Goal: Register for event/course

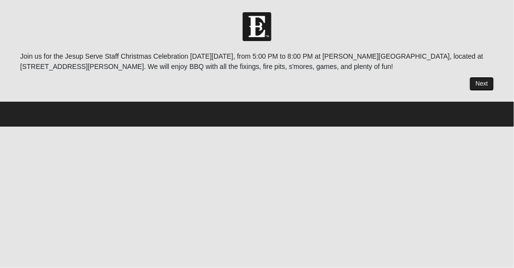
click at [478, 79] on link "Next" at bounding box center [482, 84] width 24 height 14
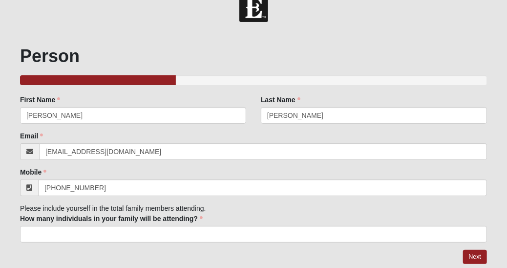
scroll to position [50, 0]
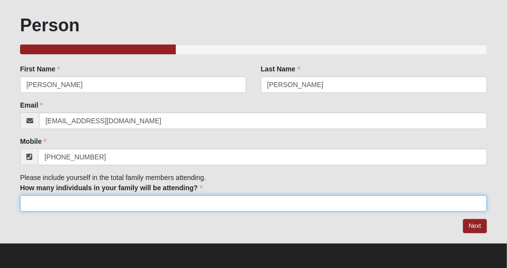
click at [62, 203] on input "How many individuals in your family will be attending?" at bounding box center [253, 203] width 467 height 17
type input "1"
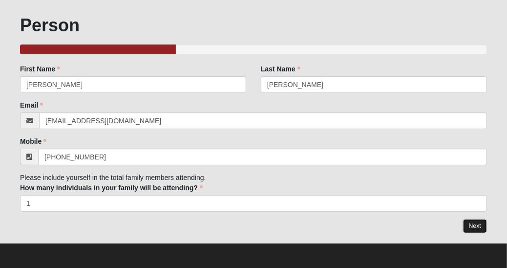
click at [474, 227] on link "Next" at bounding box center [475, 226] width 24 height 14
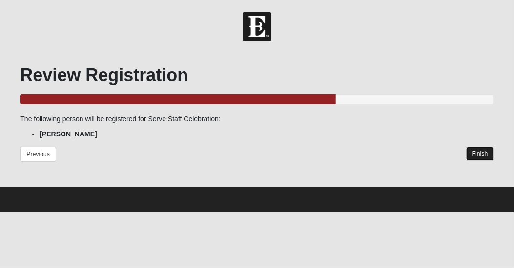
click at [481, 153] on link "Finish" at bounding box center [481, 154] width 28 height 14
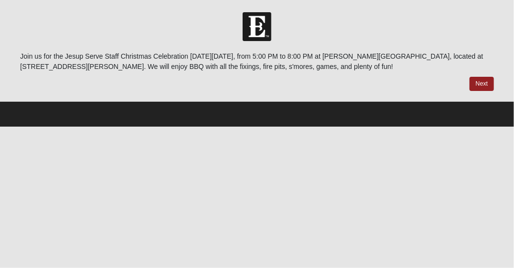
click at [391, 29] on div at bounding box center [257, 26] width 514 height 29
